Goal: Check status: Check status

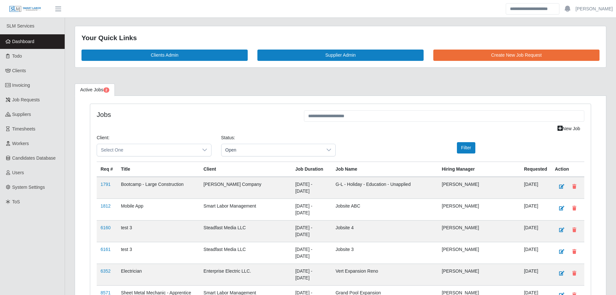
click at [21, 39] on span "Dashboard" at bounding box center [23, 41] width 22 height 5
click at [41, 37] on link "Dashboard" at bounding box center [32, 41] width 65 height 15
click at [30, 41] on span "Dashboard" at bounding box center [23, 41] width 22 height 5
click at [33, 40] on span "Dashboard" at bounding box center [23, 41] width 22 height 5
